Goal: Check status: Check status

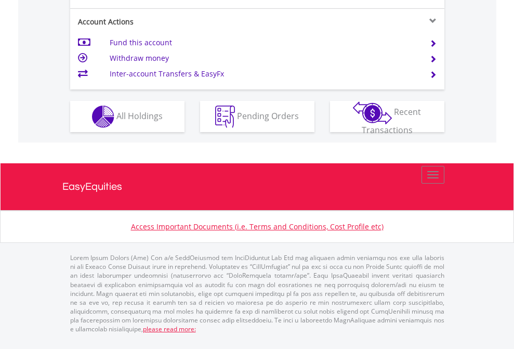
scroll to position [975, 0]
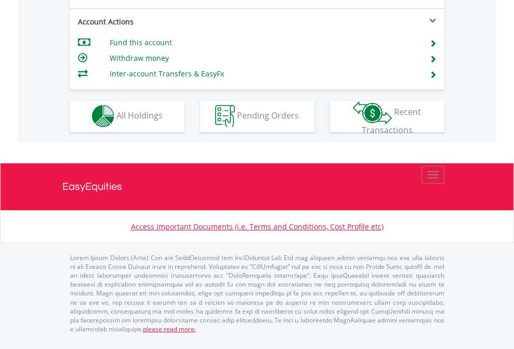
scroll to position [886, 0]
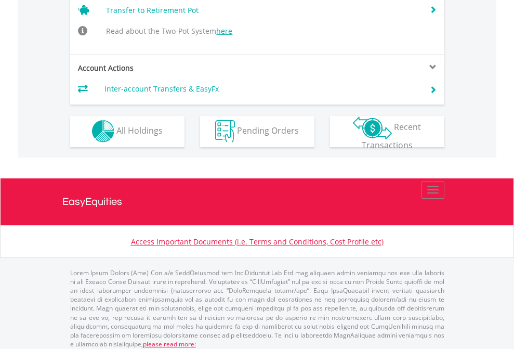
scroll to position [1016, 0]
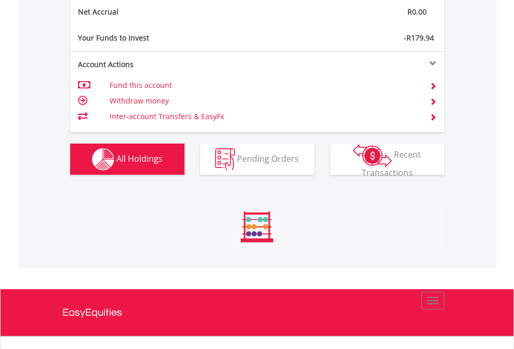
scroll to position [100, 163]
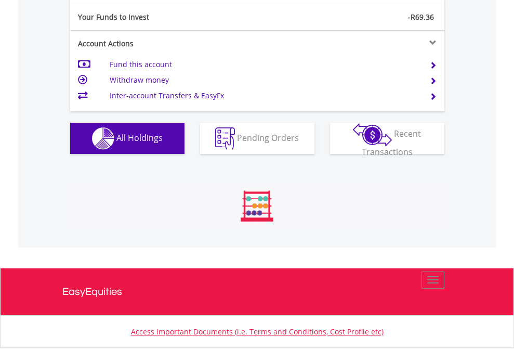
scroll to position [100, 163]
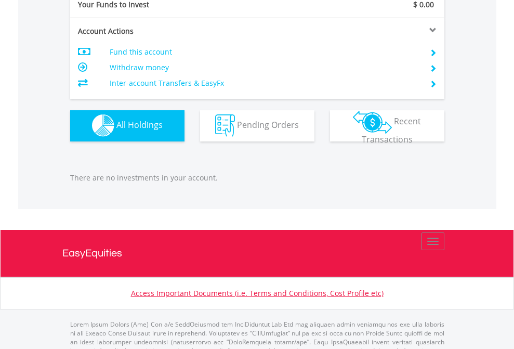
scroll to position [1028, 0]
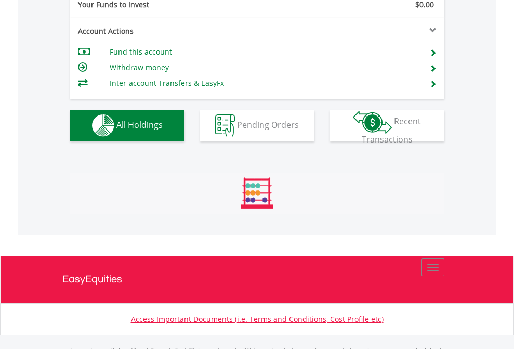
scroll to position [1028, 0]
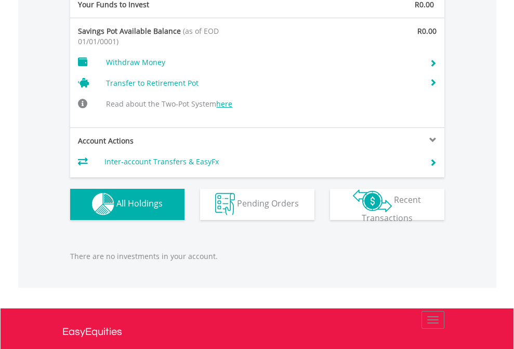
scroll to position [1074, 0]
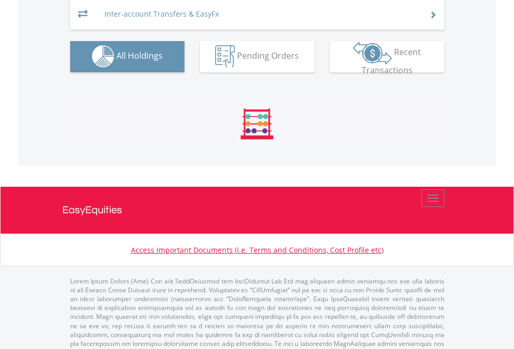
scroll to position [1074, 0]
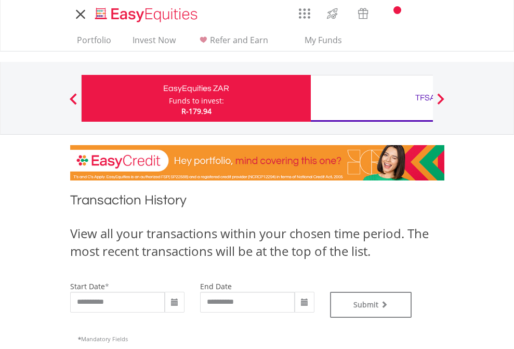
type input "**********"
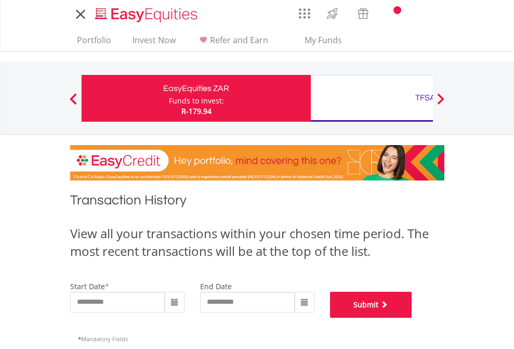
click at [412, 317] on button "Submit" at bounding box center [371, 304] width 82 height 26
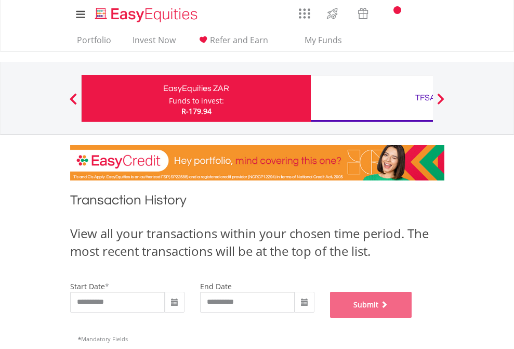
scroll to position [421, 0]
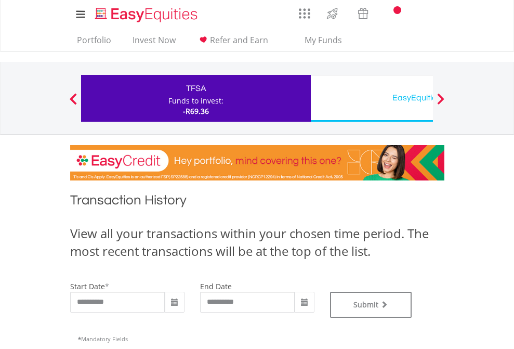
scroll to position [421, 0]
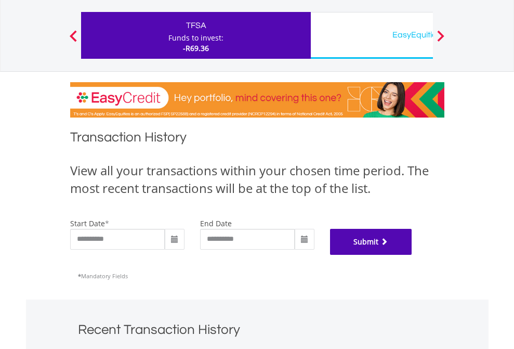
click at [412, 254] on button "Submit" at bounding box center [371, 242] width 82 height 26
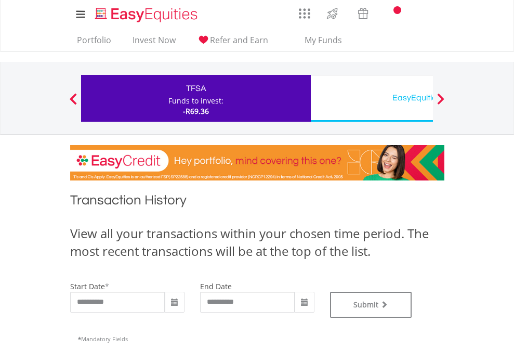
click at [371, 98] on div "EasyEquities USD" at bounding box center [425, 97] width 217 height 15
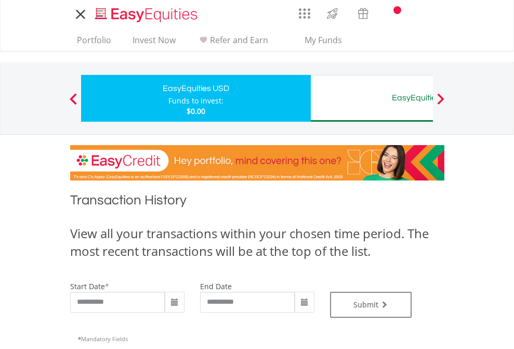
type input "**********"
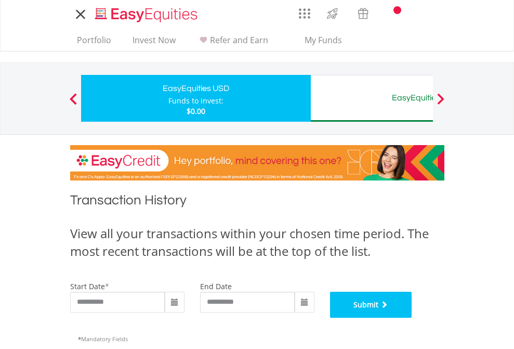
click at [412, 317] on button "Submit" at bounding box center [371, 304] width 82 height 26
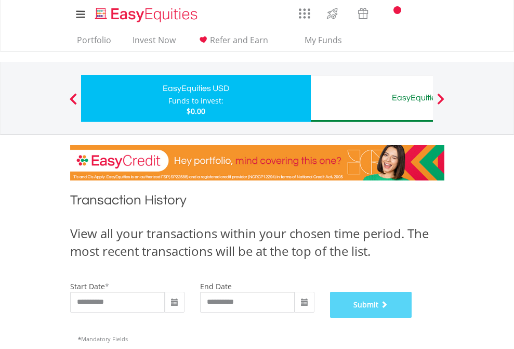
scroll to position [421, 0]
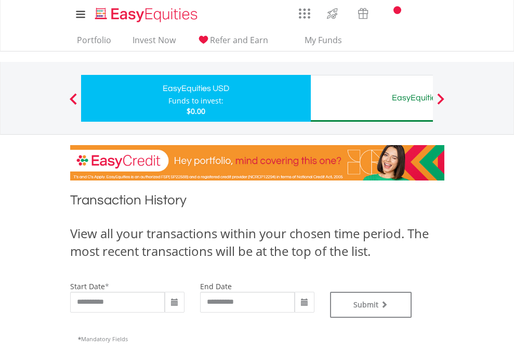
click at [371, 98] on div "EasyEquities AUD" at bounding box center [425, 97] width 217 height 15
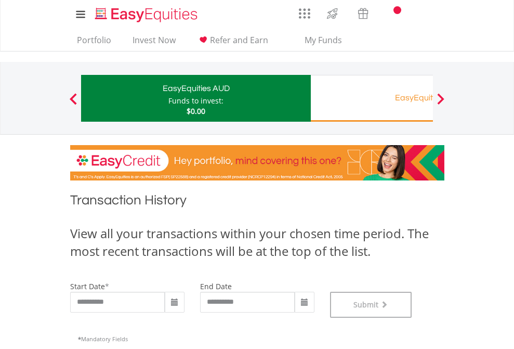
scroll to position [421, 0]
click at [168, 98] on div "Funds to invest:" at bounding box center [195, 101] width 55 height 10
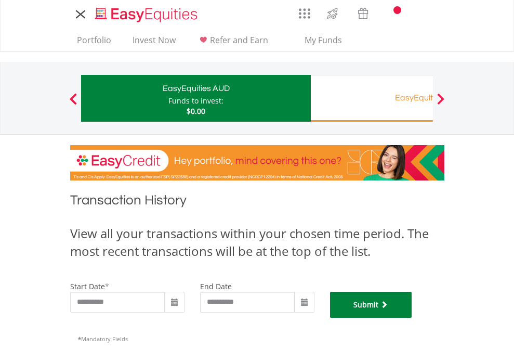
click button "Submit"
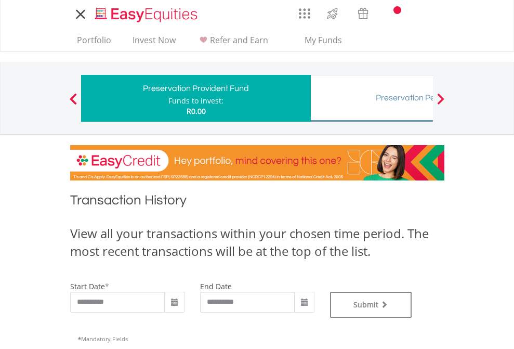
type input "**********"
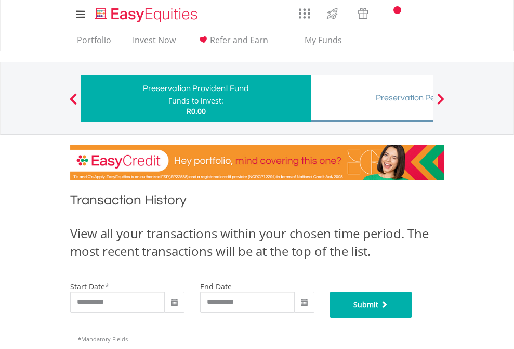
click at [412, 317] on button "Submit" at bounding box center [371, 304] width 82 height 26
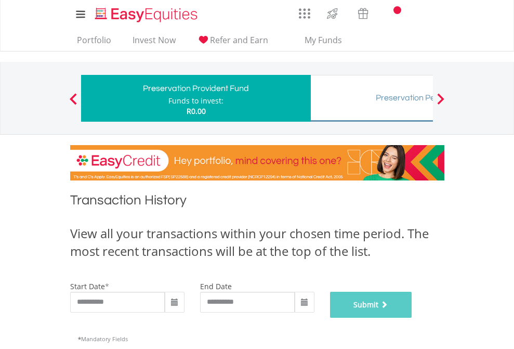
scroll to position [421, 0]
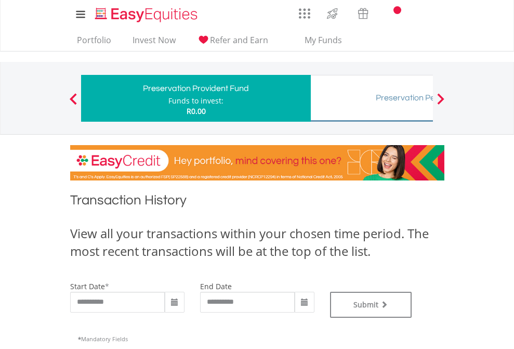
click at [371, 98] on div "Preservation Pension Fund" at bounding box center [425, 97] width 217 height 15
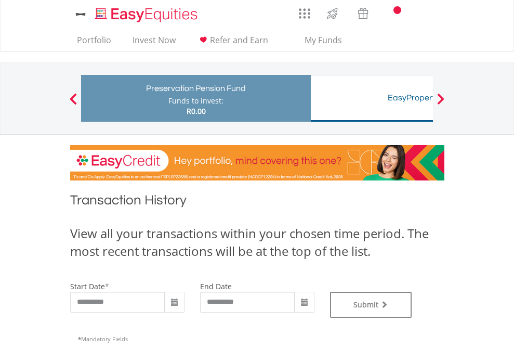
type input "**********"
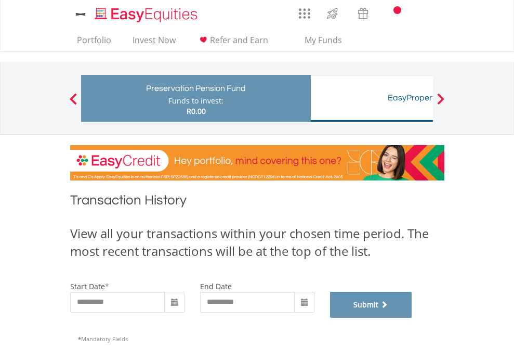
click at [412, 317] on button "Submit" at bounding box center [371, 304] width 82 height 26
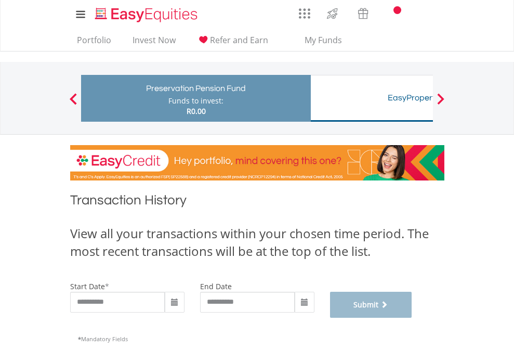
scroll to position [421, 0]
